Goal: Task Accomplishment & Management: Use online tool/utility

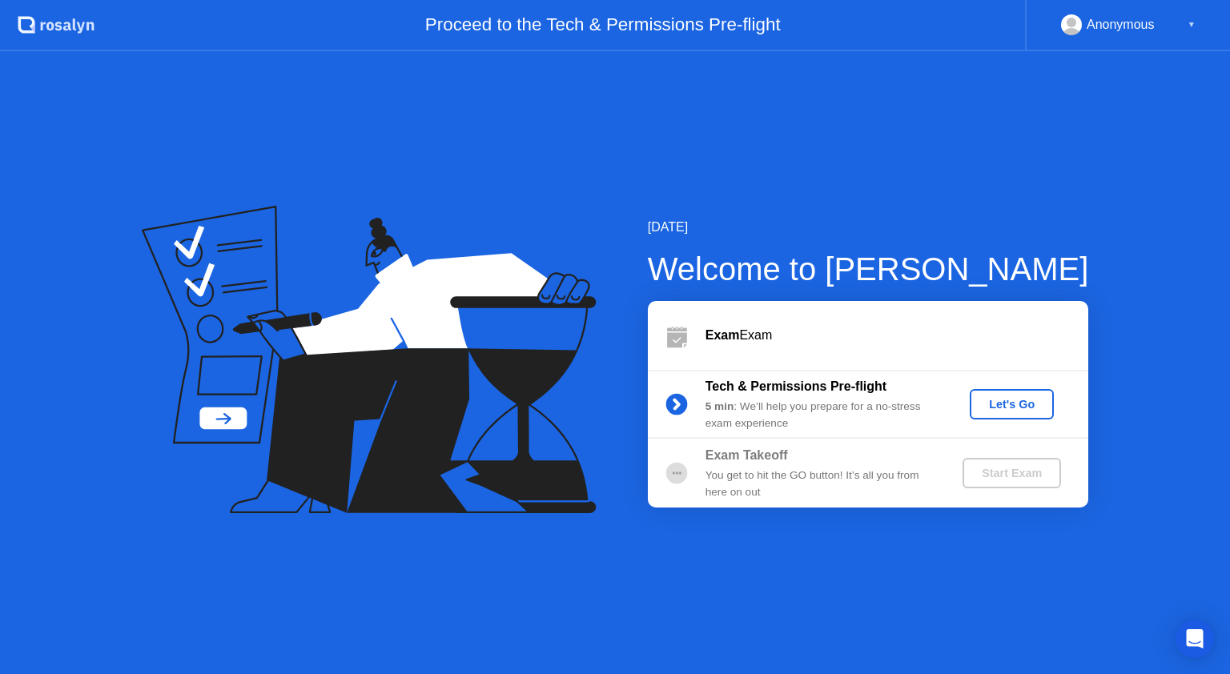
click at [1028, 406] on div "Let's Go" at bounding box center [1011, 404] width 71 height 13
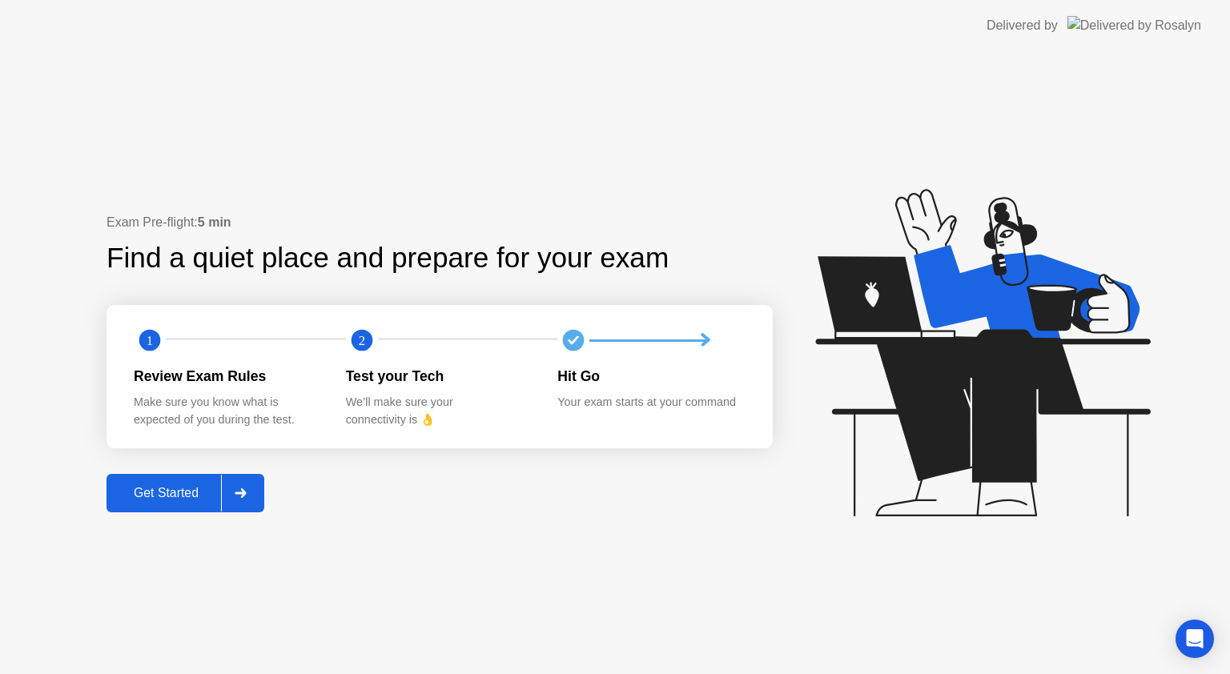
click at [176, 499] on div "Get Started" at bounding box center [166, 493] width 110 height 14
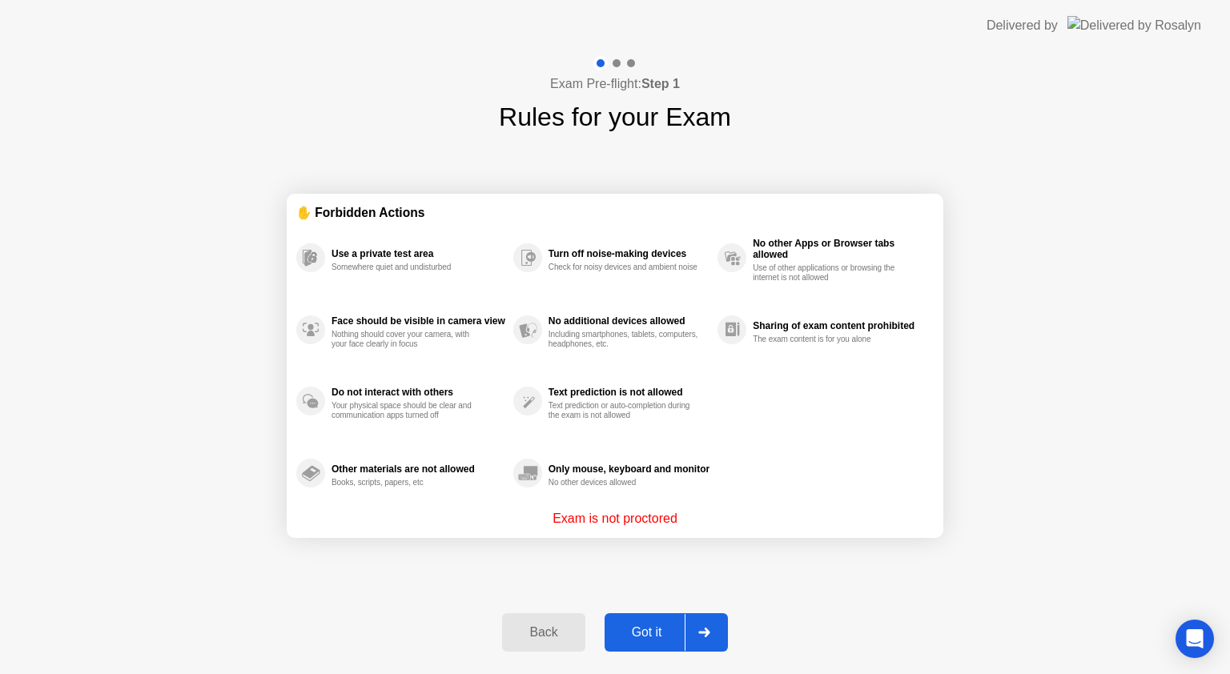
click at [622, 619] on button "Got it" at bounding box center [666, 633] width 123 height 38
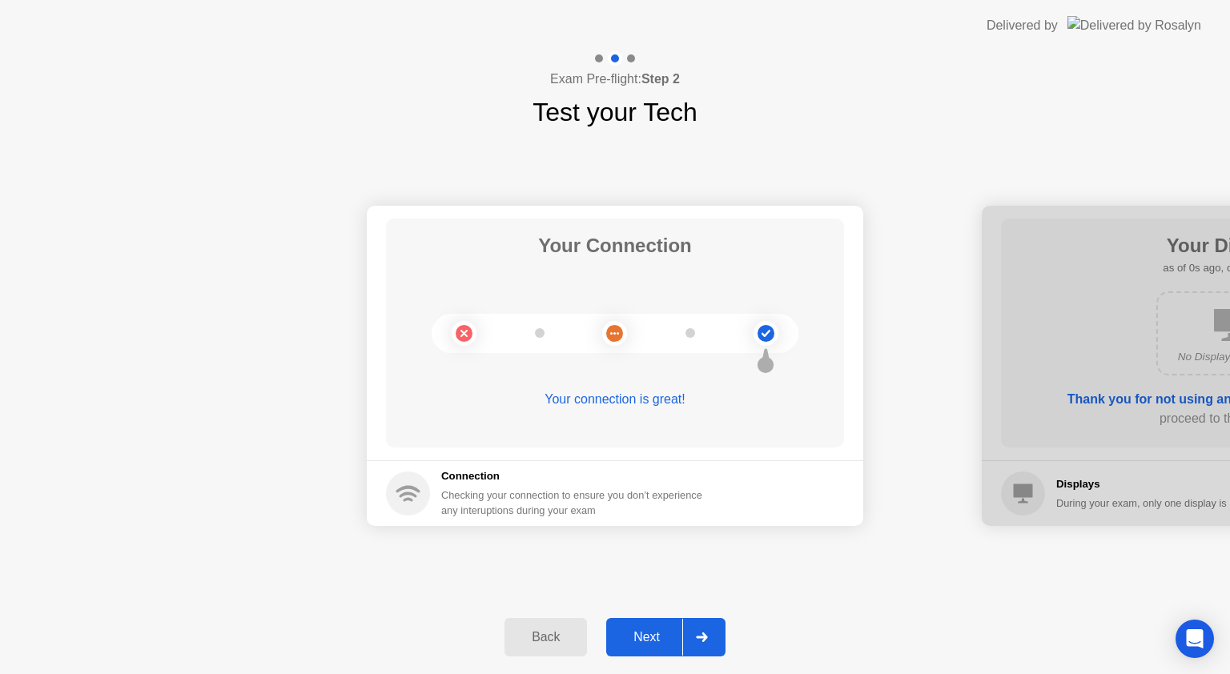
click at [645, 634] on div "Next" at bounding box center [646, 637] width 71 height 14
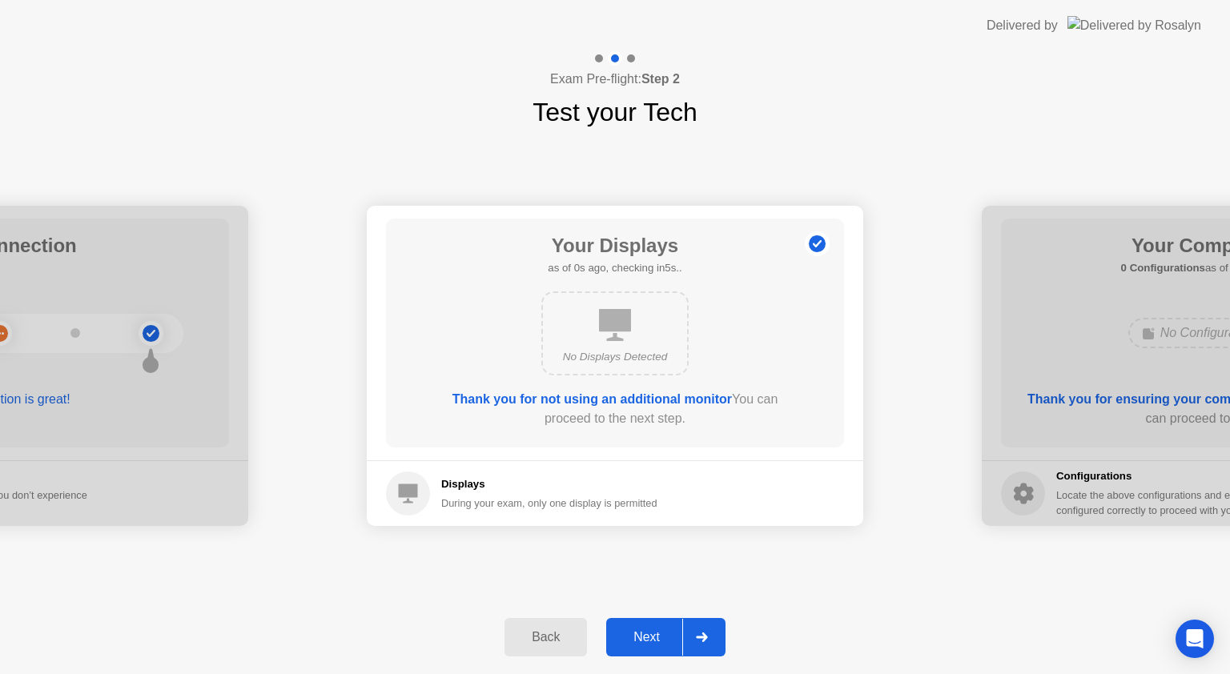
click at [649, 633] on div "Next" at bounding box center [646, 637] width 71 height 14
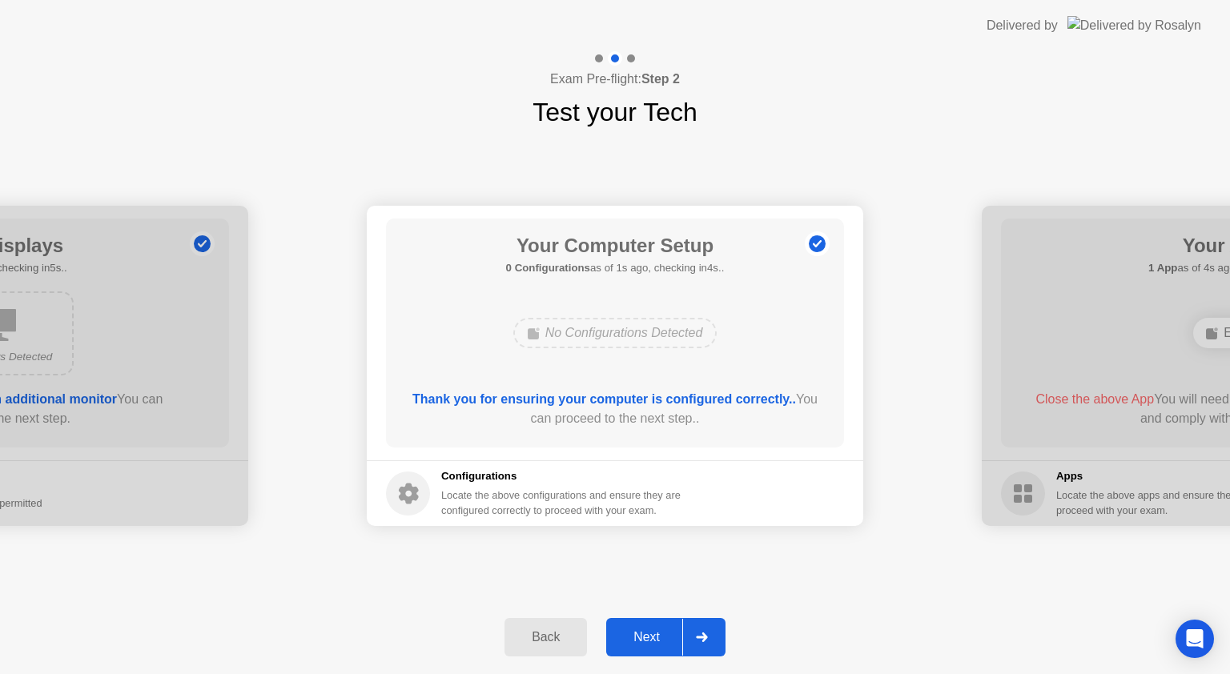
click at [649, 633] on div "Next" at bounding box center [646, 637] width 71 height 14
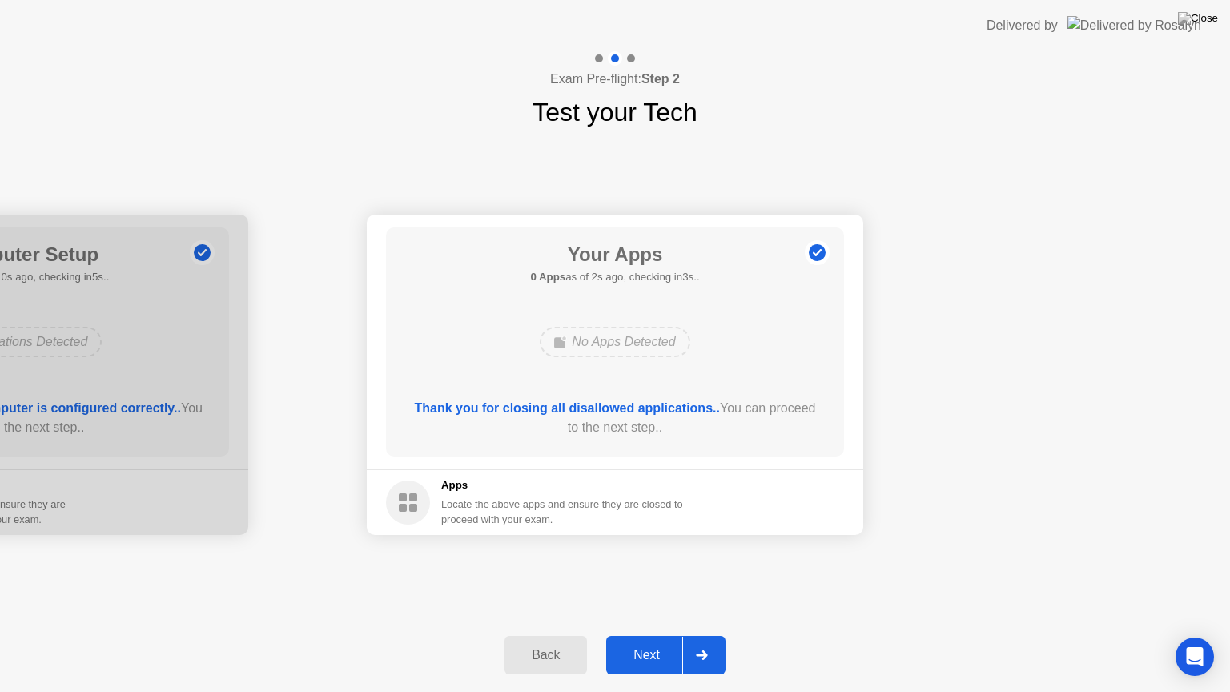
click at [646, 644] on button "Next" at bounding box center [665, 655] width 119 height 38
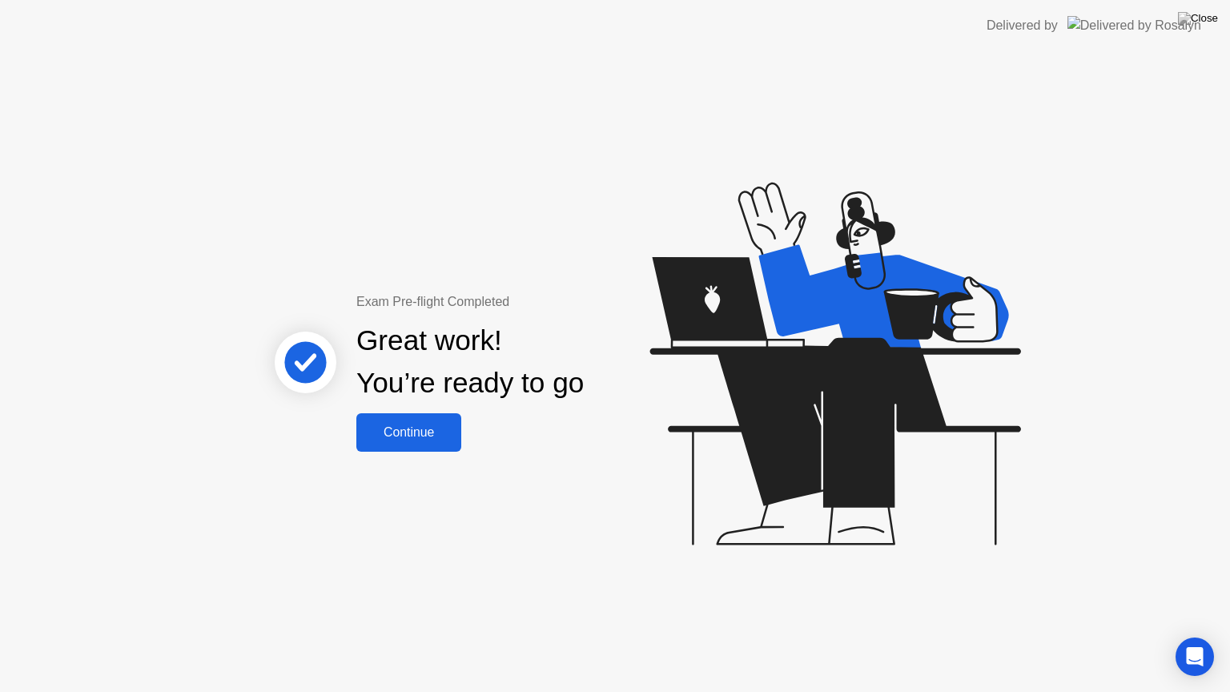
click at [432, 442] on button "Continue" at bounding box center [408, 432] width 105 height 38
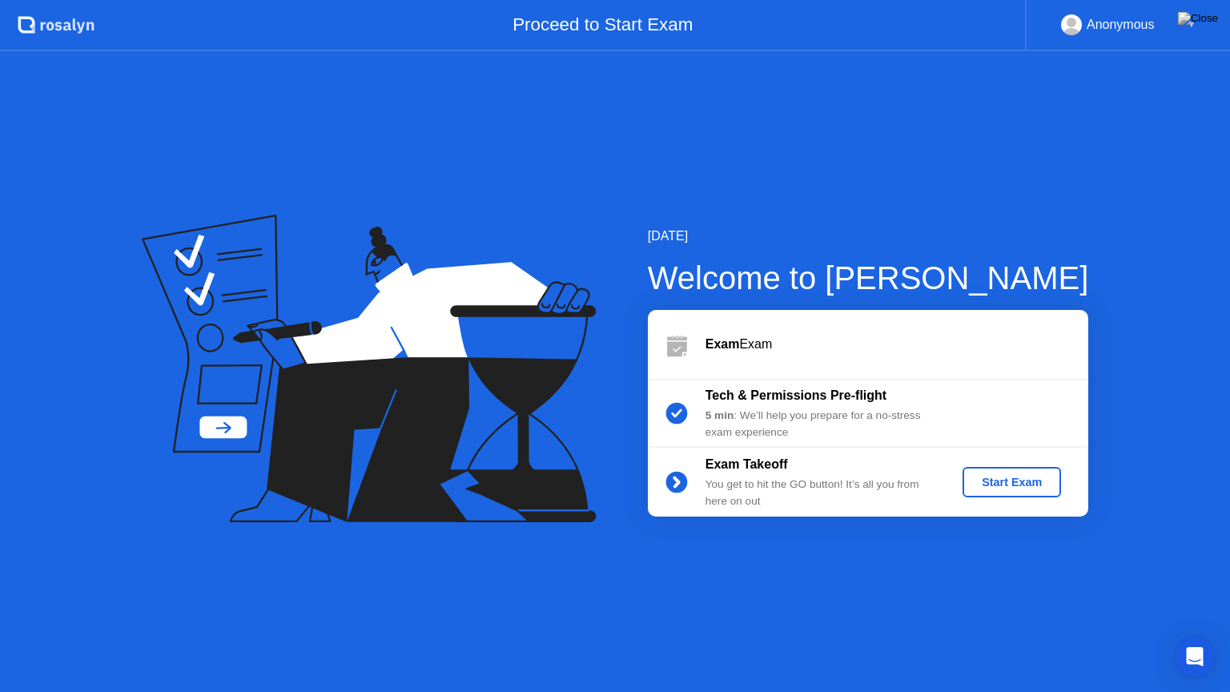
click at [1004, 477] on div "Start Exam" at bounding box center [1012, 482] width 86 height 13
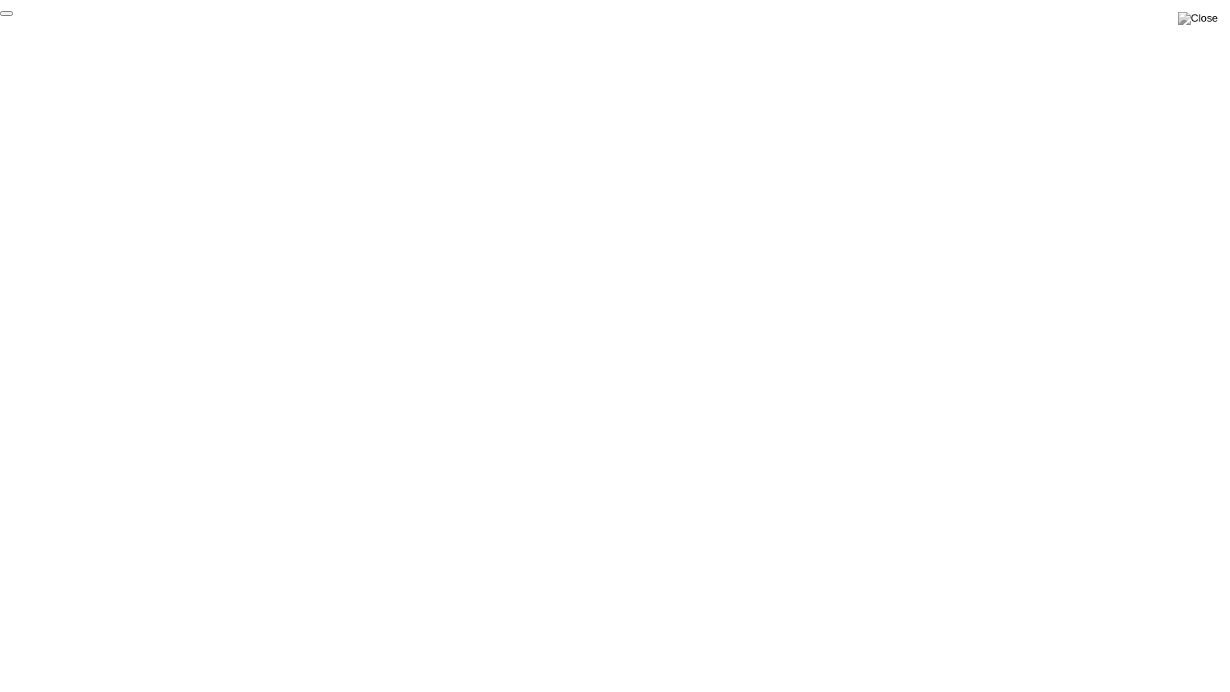
click div "End Proctoring Session"
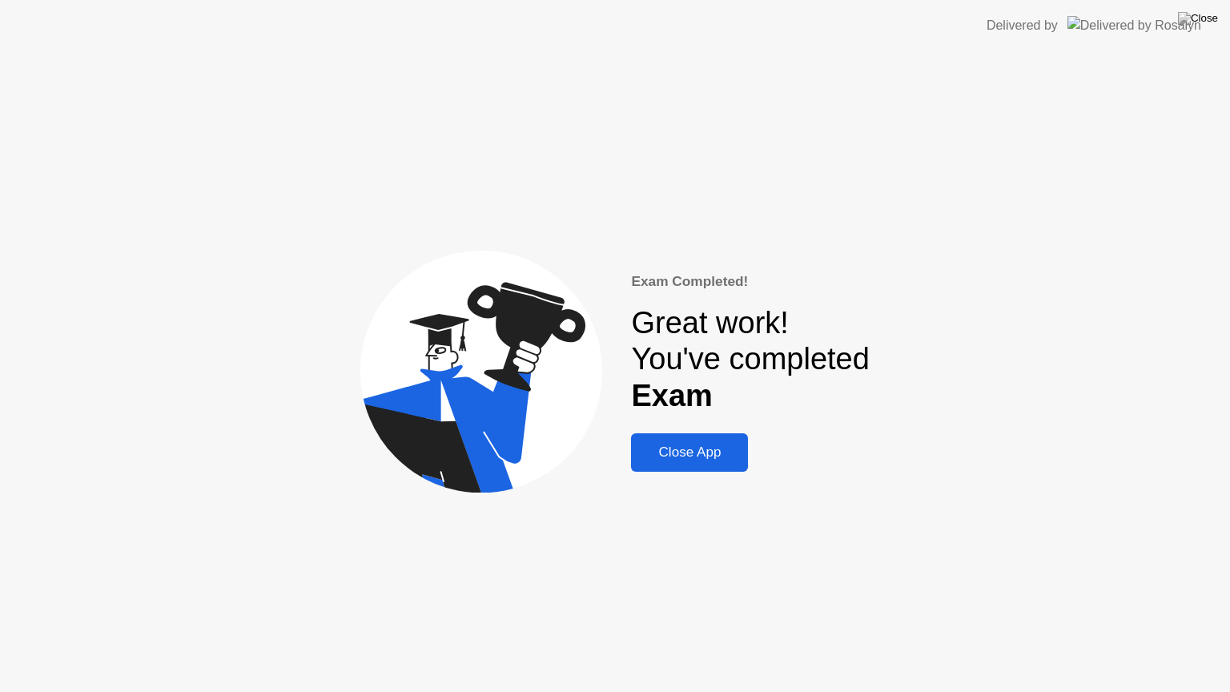
click at [714, 469] on button "Close App" at bounding box center [689, 452] width 117 height 38
